Goal: Check status: Check status

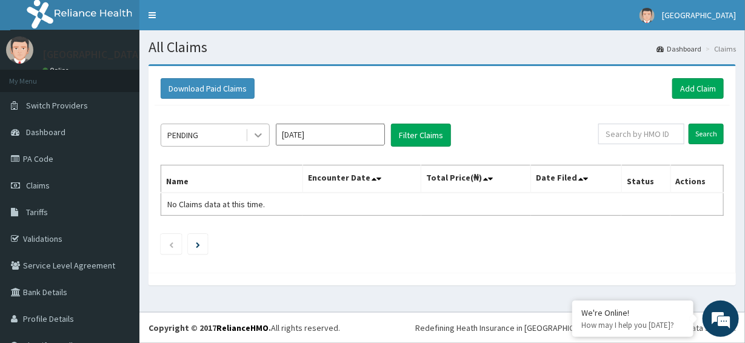
click at [256, 134] on icon at bounding box center [258, 136] width 7 height 4
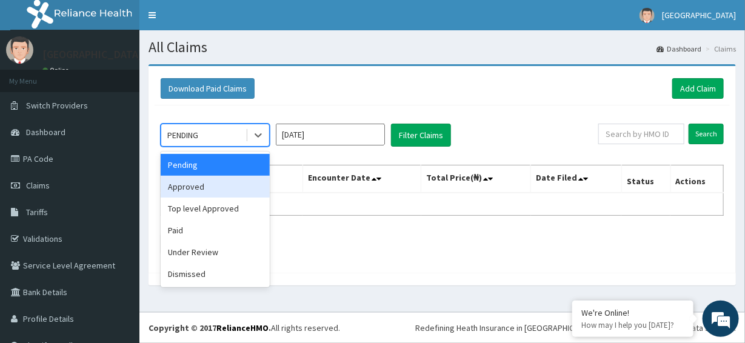
click at [305, 132] on input "Aug 2025" at bounding box center [330, 135] width 109 height 22
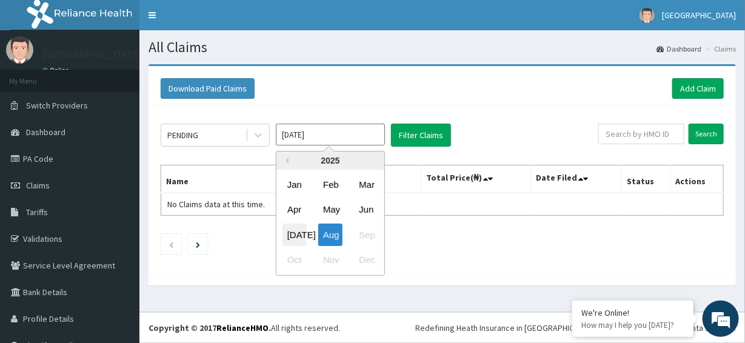
click at [295, 230] on div "Jul" at bounding box center [294, 235] width 24 height 22
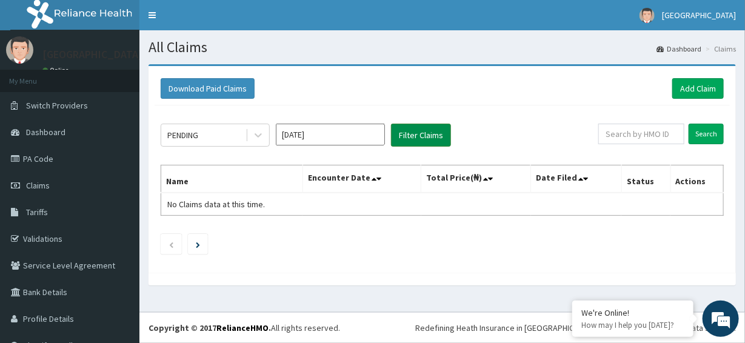
click at [419, 139] on button "Filter Claims" at bounding box center [421, 135] width 60 height 23
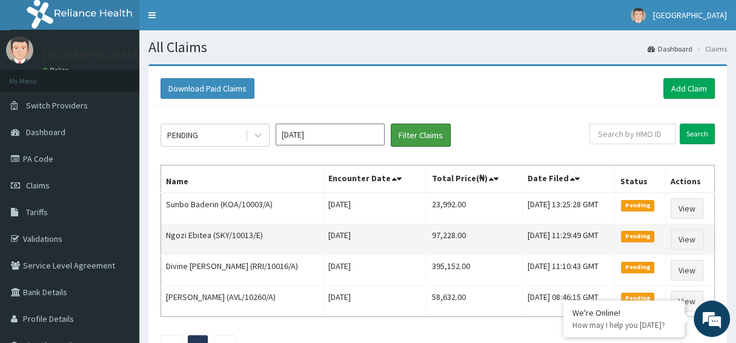
scroll to position [60, 0]
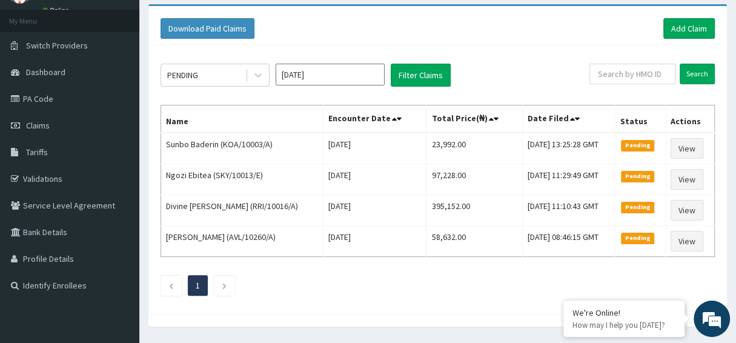
click at [352, 75] on input "Jul 2025" at bounding box center [330, 75] width 109 height 22
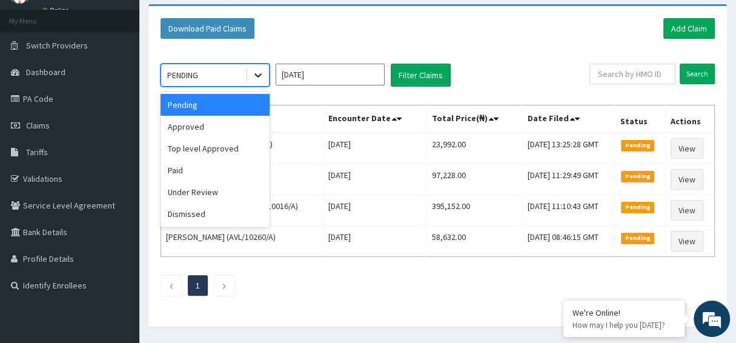
click at [257, 72] on icon at bounding box center [258, 75] width 12 height 12
click at [223, 121] on div "Approved" at bounding box center [215, 127] width 109 height 22
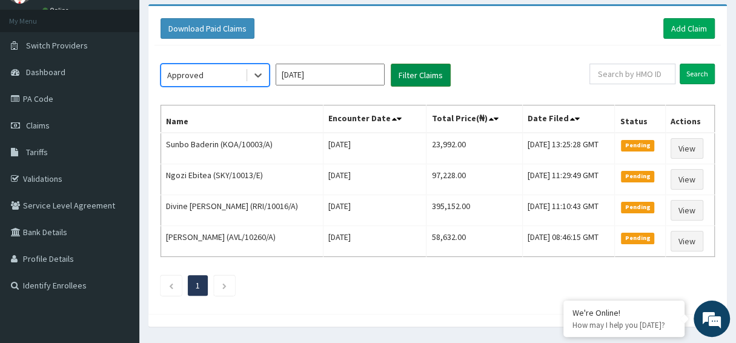
click at [415, 75] on button "Filter Claims" at bounding box center [421, 75] width 60 height 23
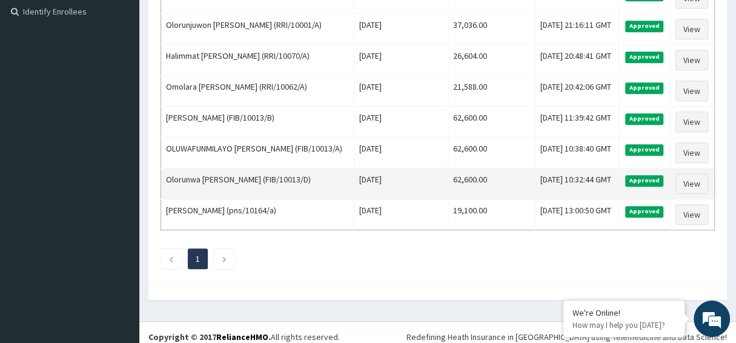
scroll to position [0, 0]
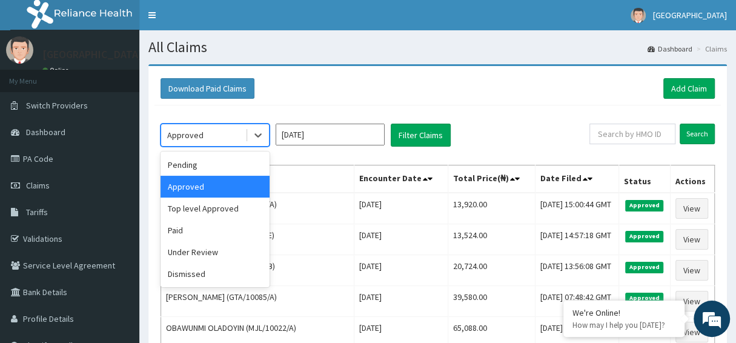
click at [242, 137] on div "Approved" at bounding box center [203, 134] width 84 height 19
click at [199, 202] on div "Top level Approved" at bounding box center [215, 209] width 109 height 22
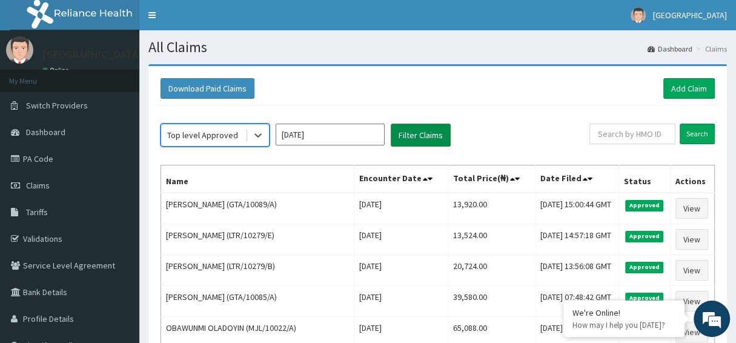
click at [418, 133] on button "Filter Claims" at bounding box center [421, 135] width 60 height 23
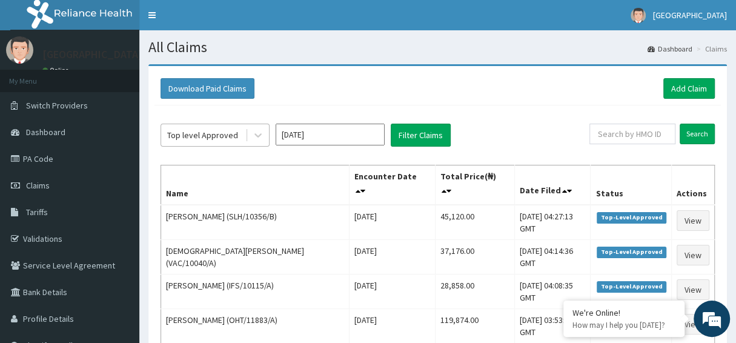
click at [229, 133] on div "Top level Approved" at bounding box center [202, 135] width 71 height 12
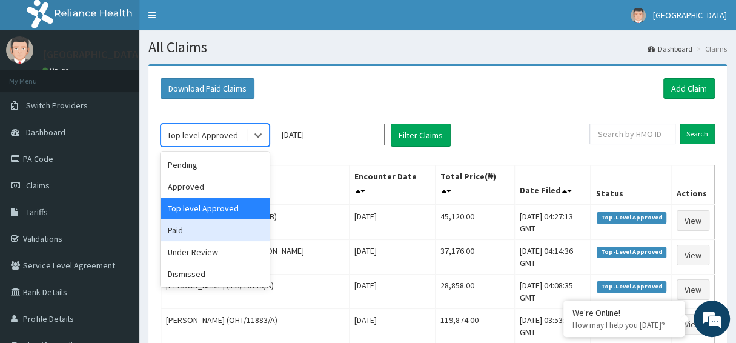
click at [183, 229] on div "Paid" at bounding box center [215, 230] width 109 height 22
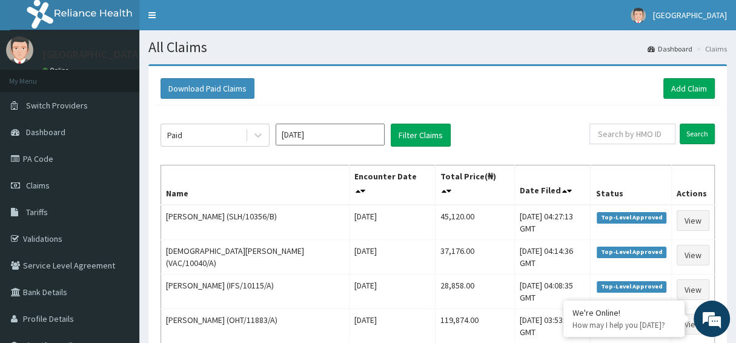
click at [202, 127] on div "Paid" at bounding box center [203, 134] width 84 height 19
click at [344, 144] on input "Jul 2025" at bounding box center [330, 135] width 109 height 22
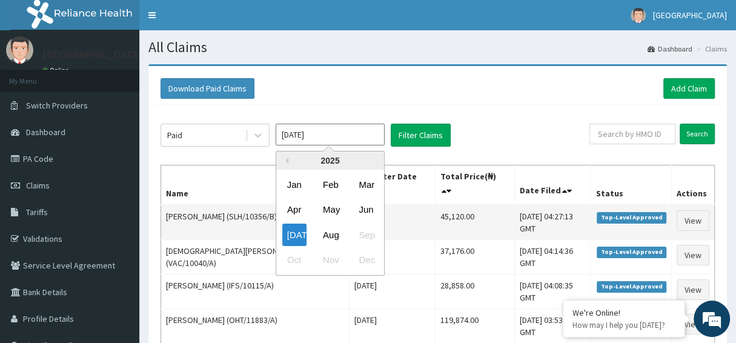
click at [336, 234] on div "Aug" at bounding box center [330, 235] width 24 height 22
type input "Aug 2025"
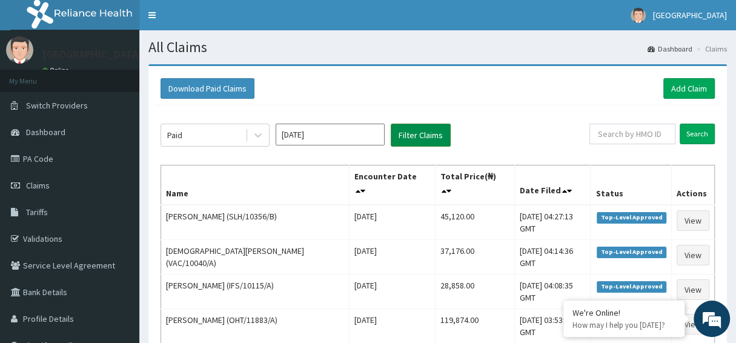
click at [419, 130] on button "Filter Claims" at bounding box center [421, 135] width 60 height 23
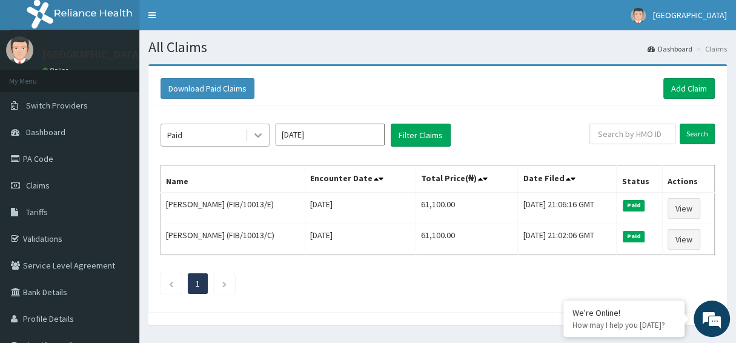
click at [260, 132] on icon at bounding box center [258, 135] width 12 height 12
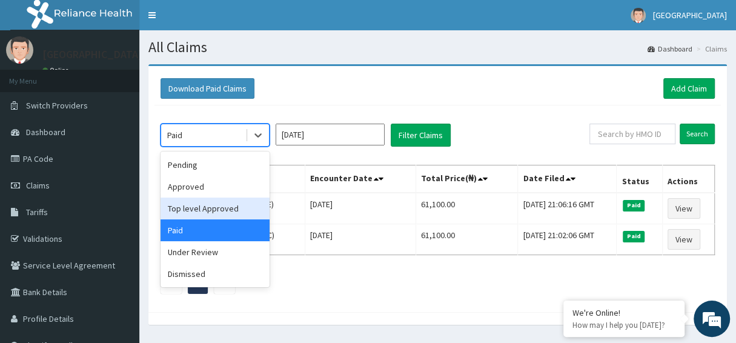
click at [214, 212] on div "Top level Approved" at bounding box center [215, 209] width 109 height 22
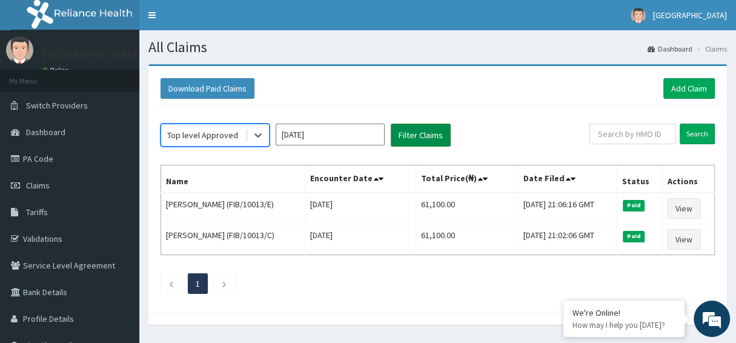
click at [442, 129] on button "Filter Claims" at bounding box center [421, 135] width 60 height 23
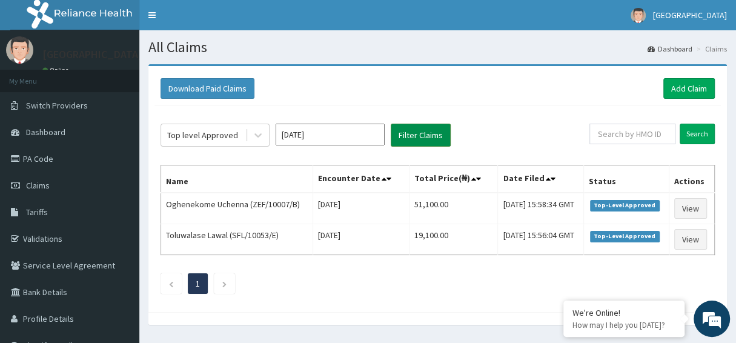
click at [418, 133] on button "Filter Claims" at bounding box center [421, 135] width 60 height 23
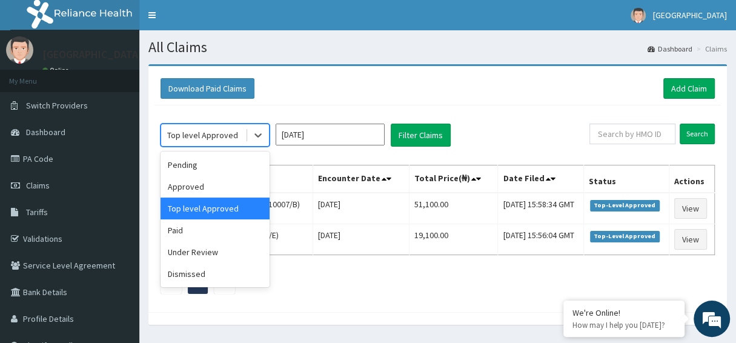
click at [239, 136] on div "Top level Approved" at bounding box center [203, 134] width 84 height 19
click at [218, 185] on div "Approved" at bounding box center [215, 187] width 109 height 22
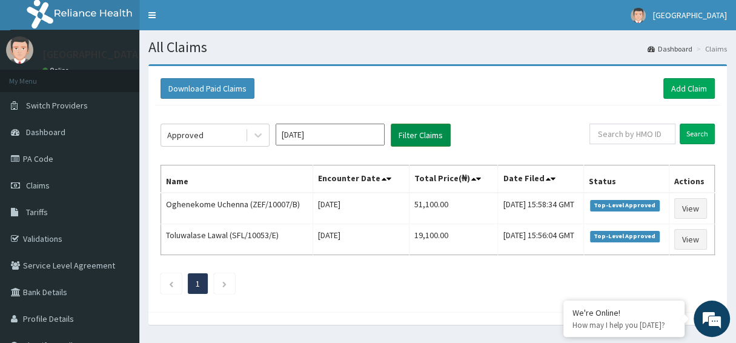
click at [438, 131] on button "Filter Claims" at bounding box center [421, 135] width 60 height 23
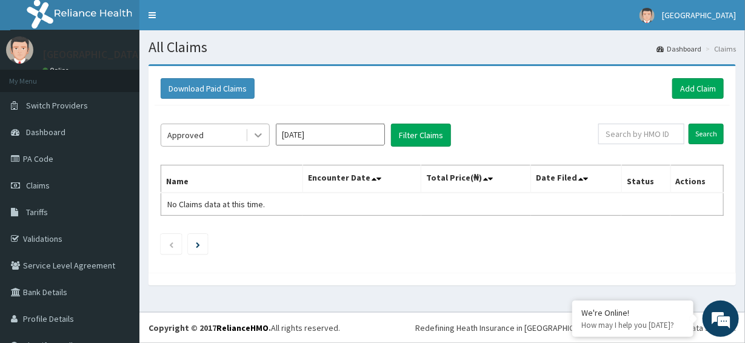
click at [248, 133] on div at bounding box center [258, 135] width 22 height 22
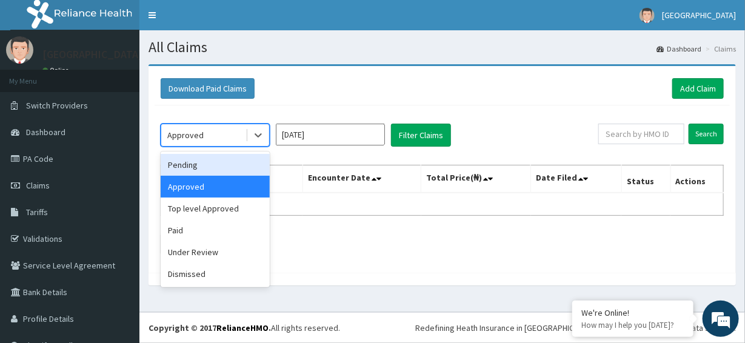
click at [183, 170] on div "Pending" at bounding box center [215, 165] width 109 height 22
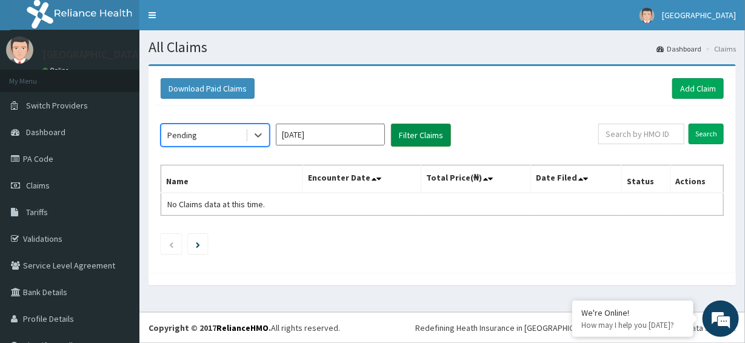
click at [415, 138] on button "Filter Claims" at bounding box center [421, 135] width 60 height 23
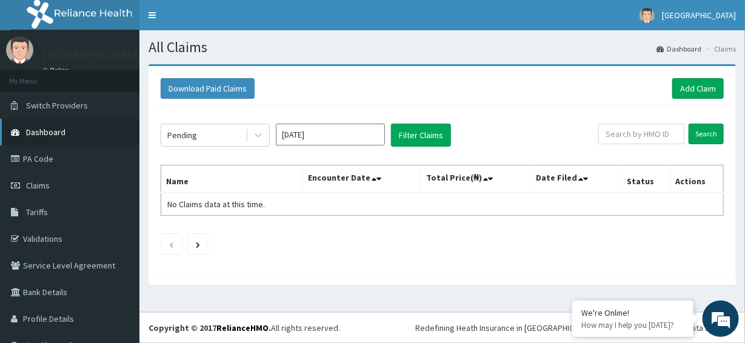
click at [78, 137] on link "Dashboard" at bounding box center [69, 132] width 139 height 27
